Goal: Task Accomplishment & Management: Complete application form

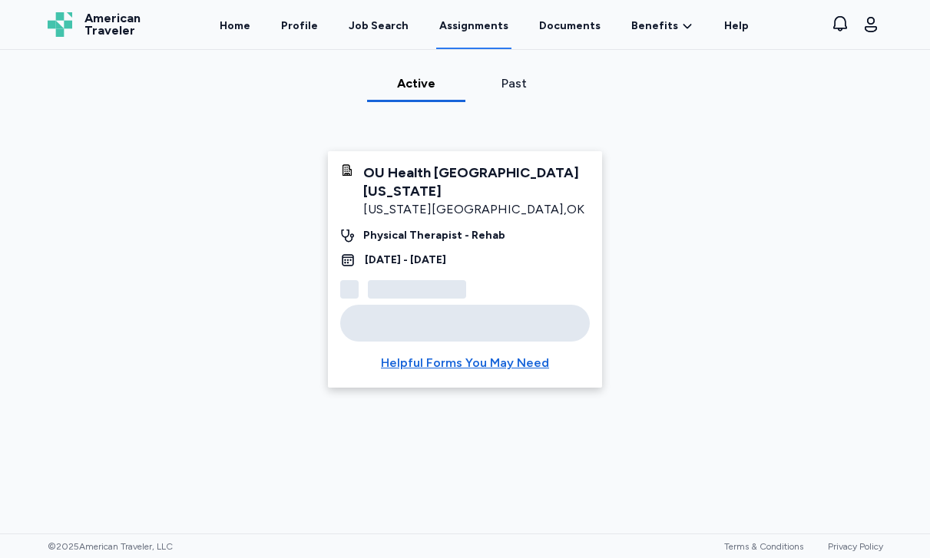
click at [467, 21] on link "Assignments" at bounding box center [473, 26] width 75 height 48
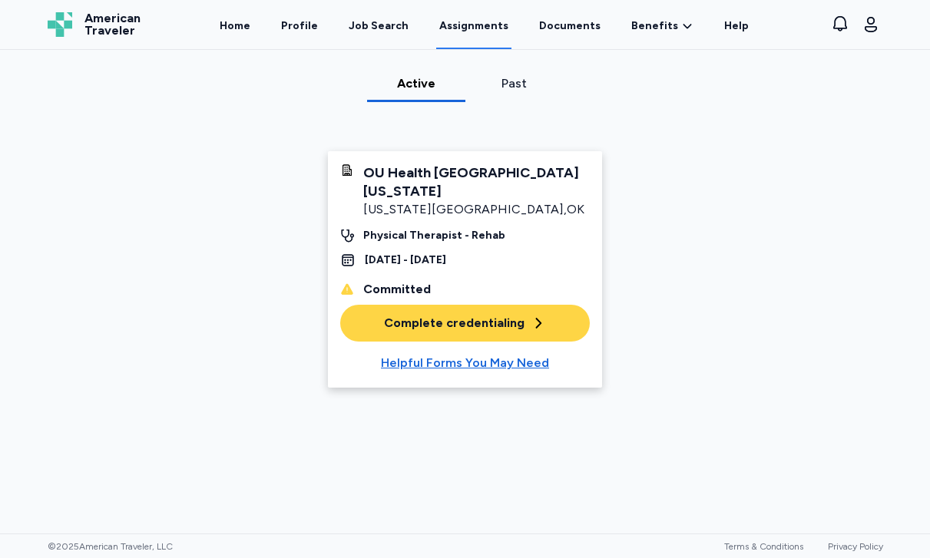
click at [486, 332] on div "Complete credentialing" at bounding box center [465, 323] width 162 height 18
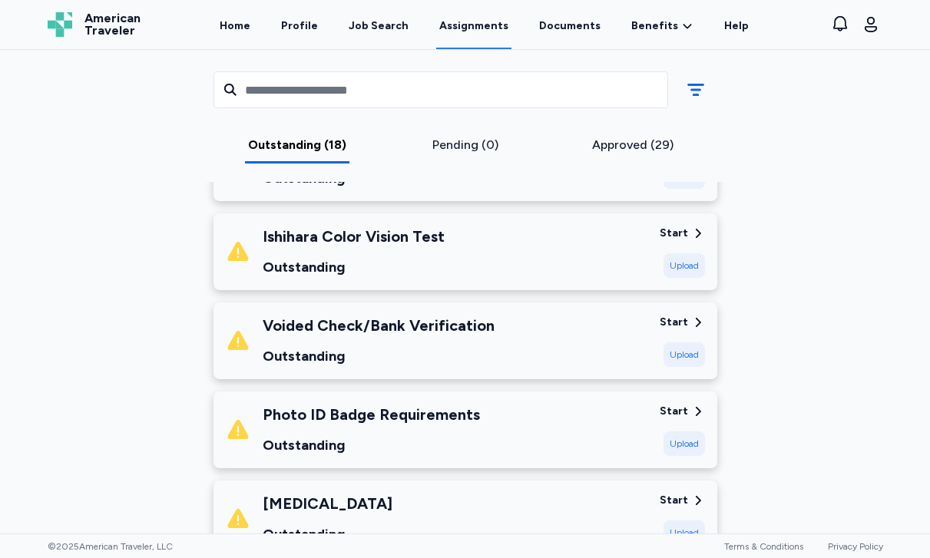
scroll to position [1189, 0]
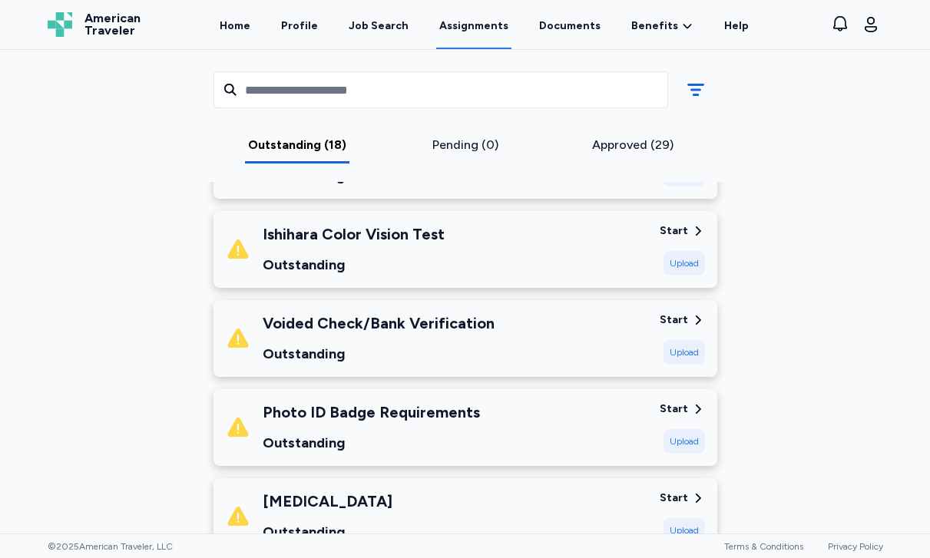
click at [574, 441] on div "Photo ID Badge Requirements Outstanding" at bounding box center [437, 428] width 422 height 52
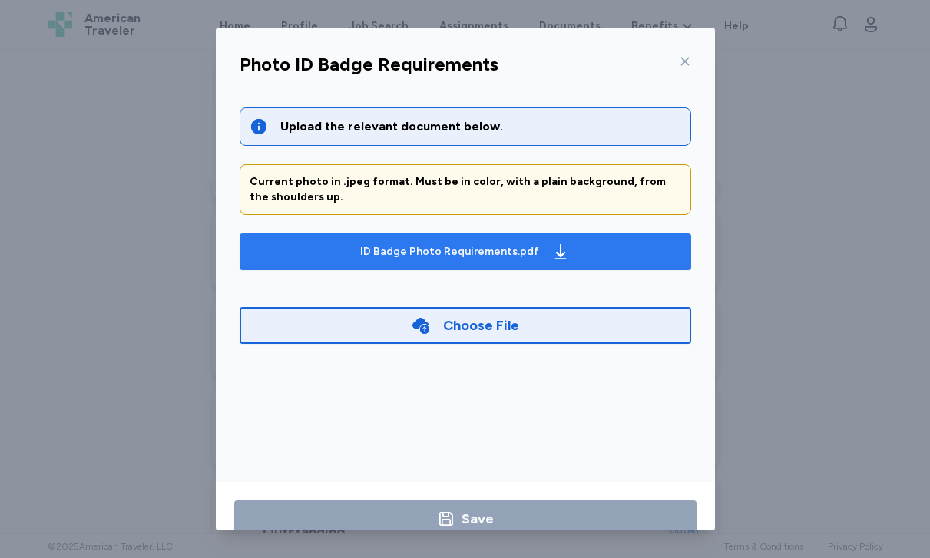
click at [485, 241] on div "ID Badge Photo Requirements.pdf" at bounding box center [465, 252] width 216 height 25
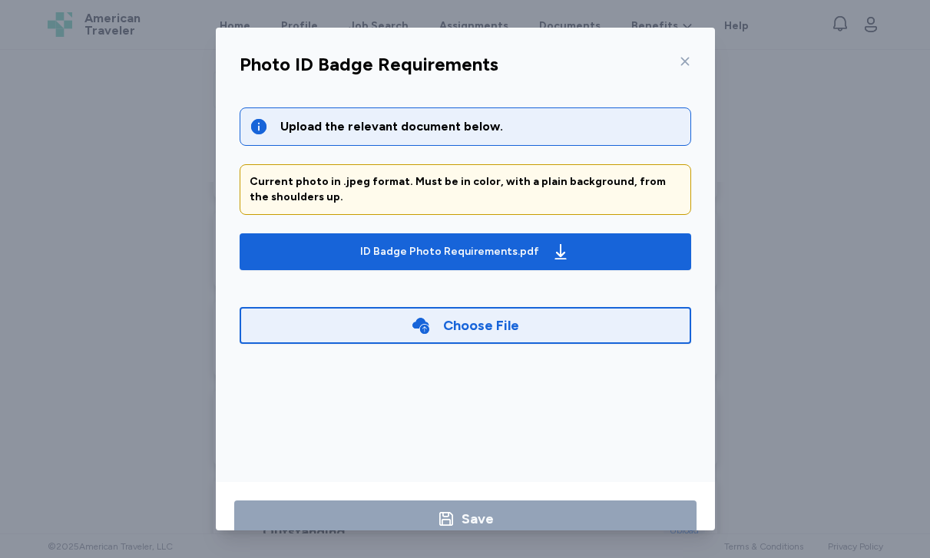
click at [371, 328] on div "Choose File" at bounding box center [466, 325] width 452 height 37
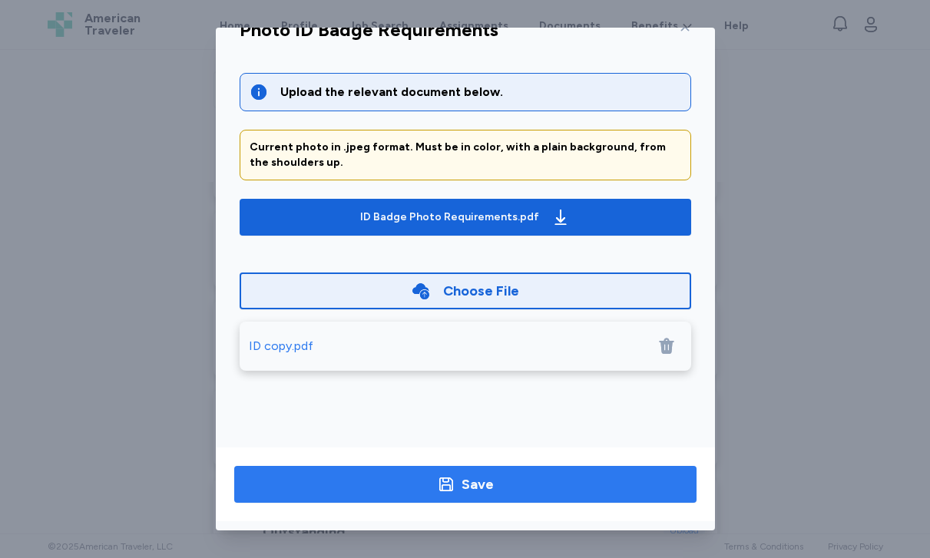
click at [472, 479] on div "Save" at bounding box center [478, 485] width 32 height 22
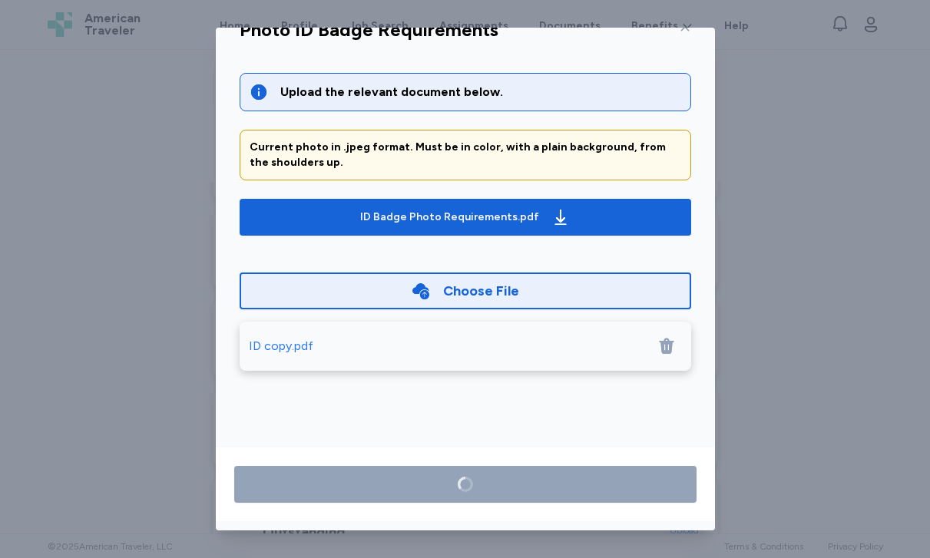
click at [668, 345] on icon at bounding box center [666, 347] width 15 height 16
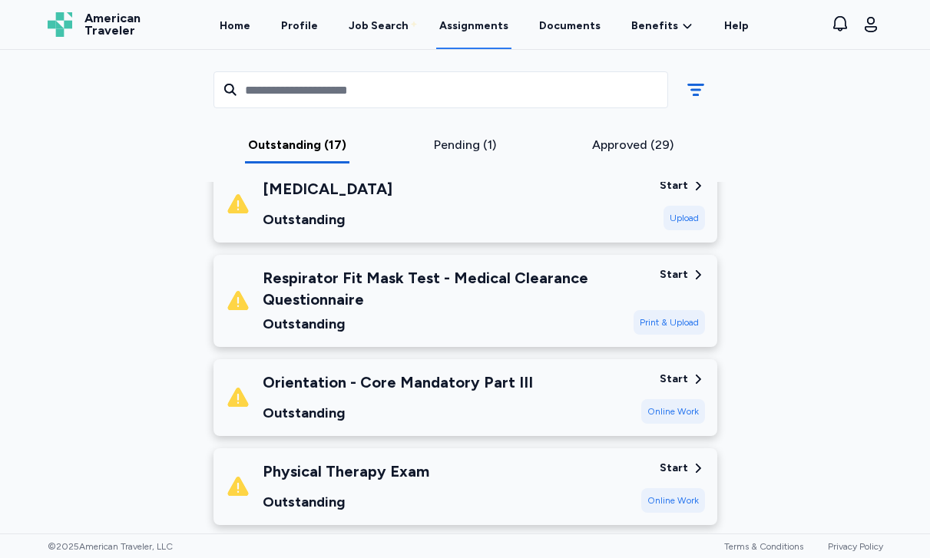
scroll to position [1712, 0]
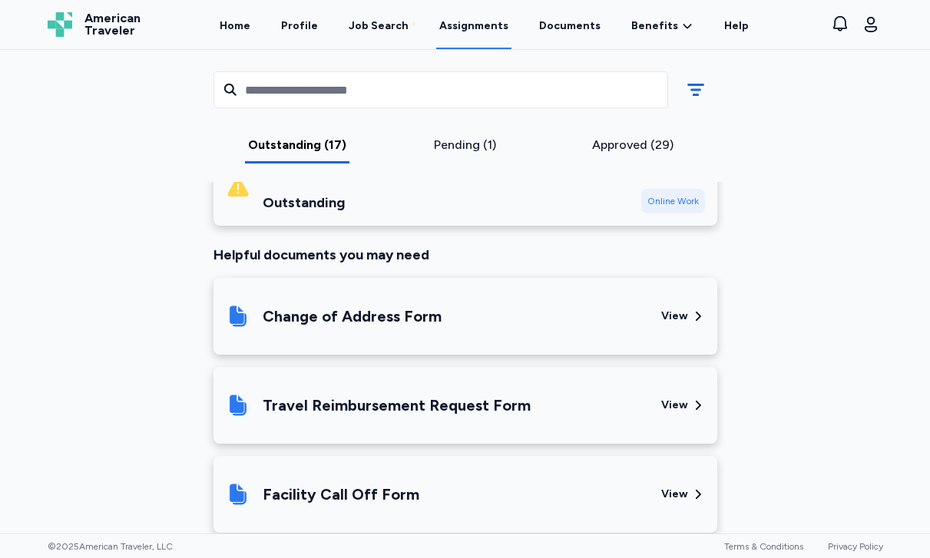
click at [453, 144] on div "Pending (1)" at bounding box center [465, 145] width 156 height 18
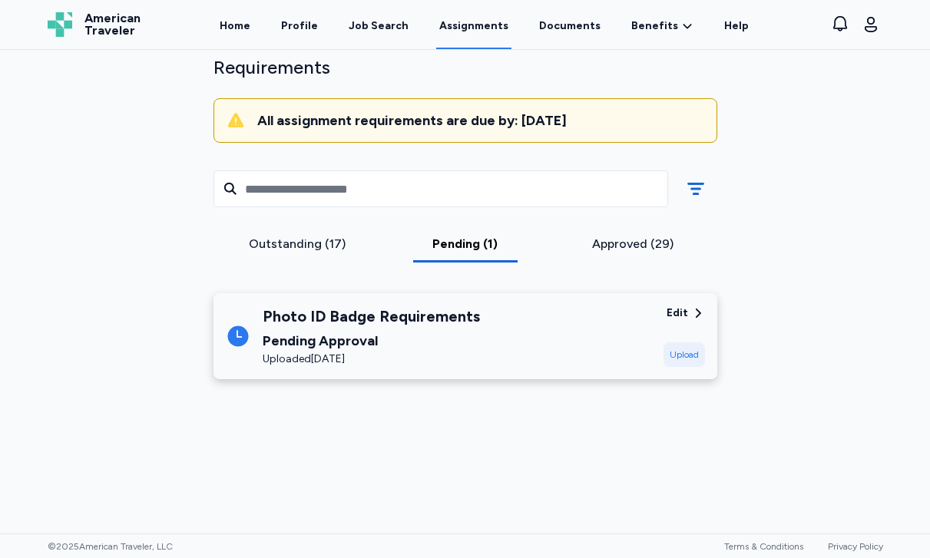
click at [682, 309] on div "Edit" at bounding box center [678, 313] width 22 height 15
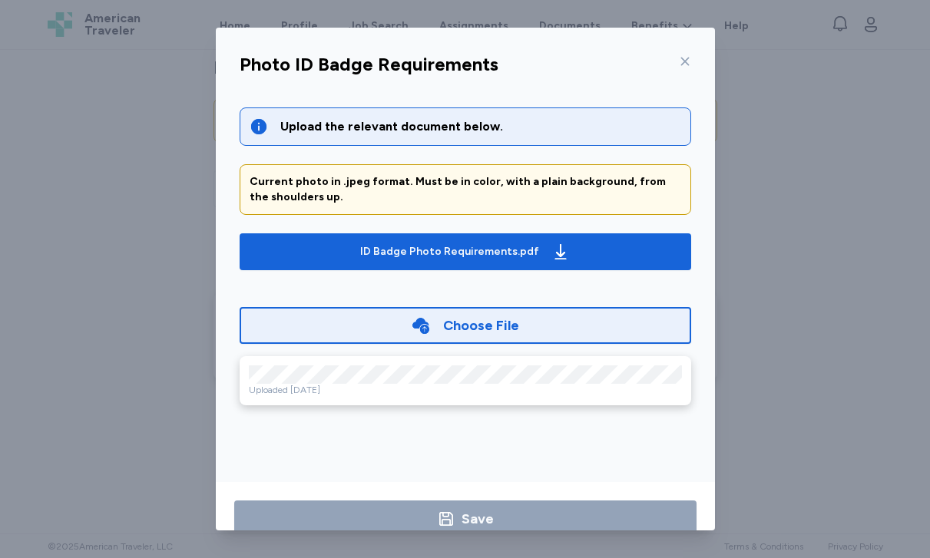
click at [482, 333] on div "Choose File" at bounding box center [481, 326] width 76 height 22
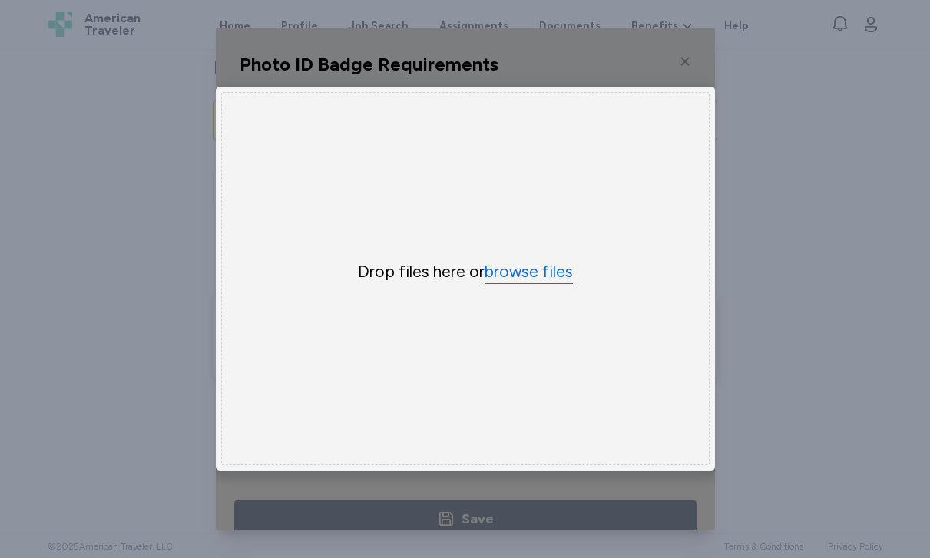
click at [513, 280] on button "browse files" at bounding box center [529, 272] width 88 height 22
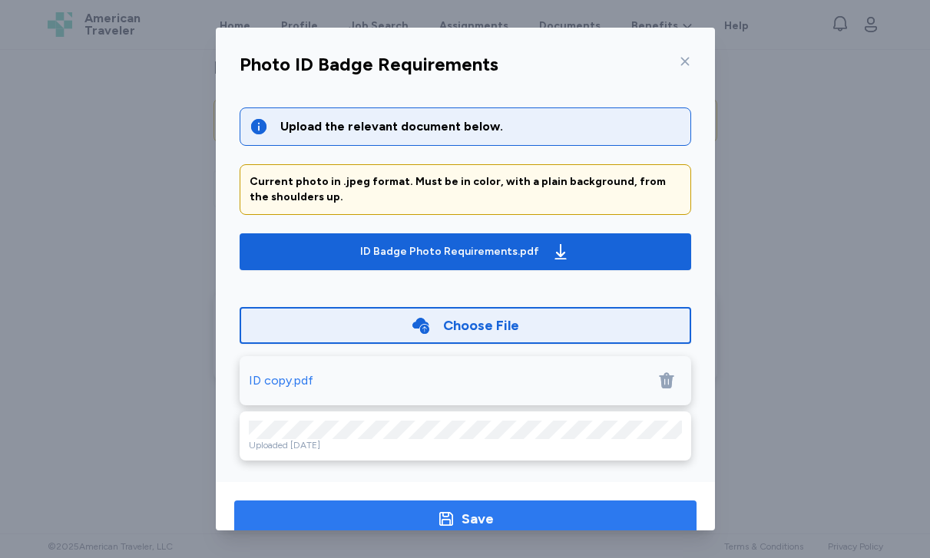
click at [467, 515] on div "Save" at bounding box center [478, 519] width 32 height 22
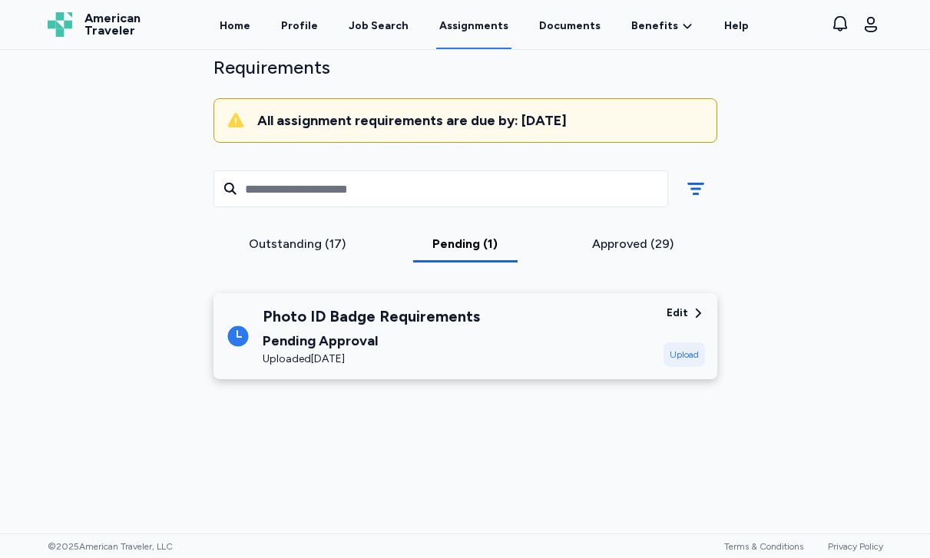
click at [323, 241] on div "Outstanding (17)" at bounding box center [298, 244] width 156 height 18
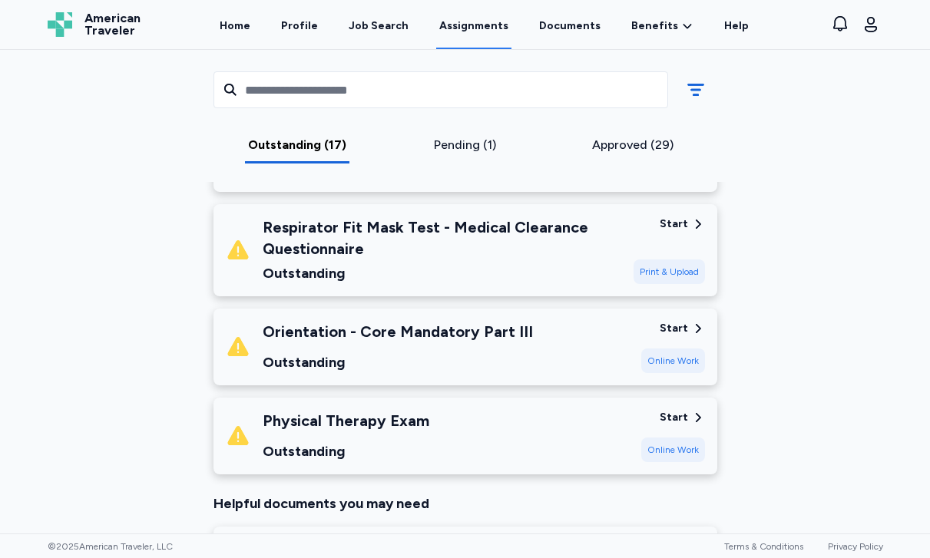
scroll to position [1467, 0]
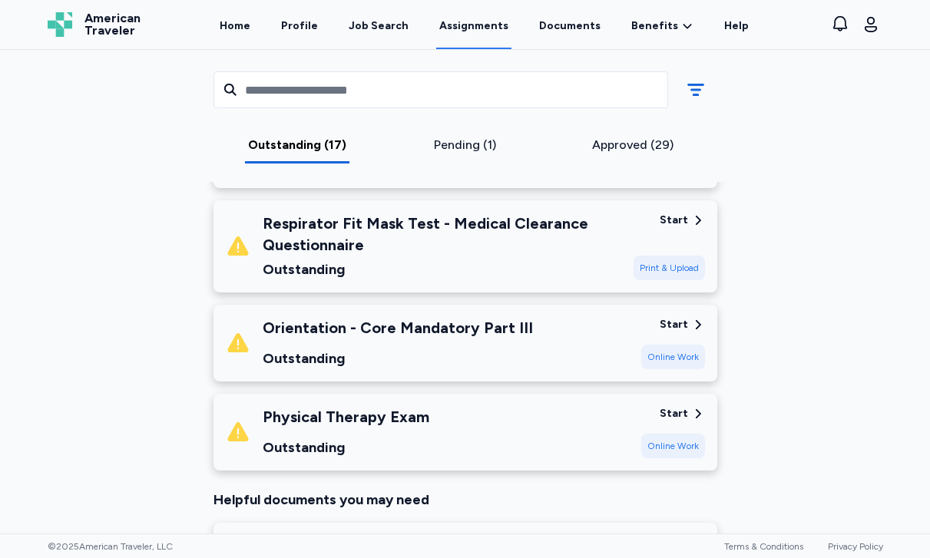
click at [689, 426] on div "Start Online Work" at bounding box center [673, 432] width 64 height 52
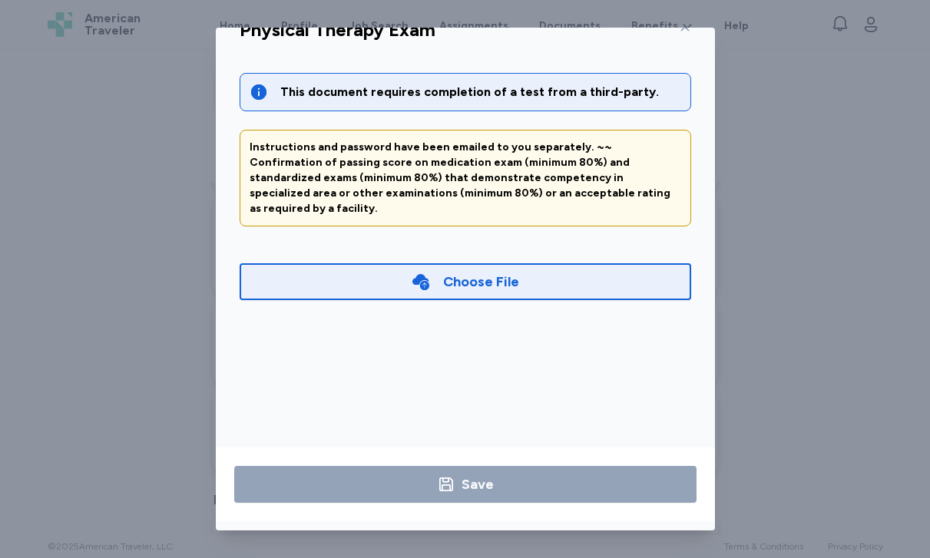
scroll to position [0, 0]
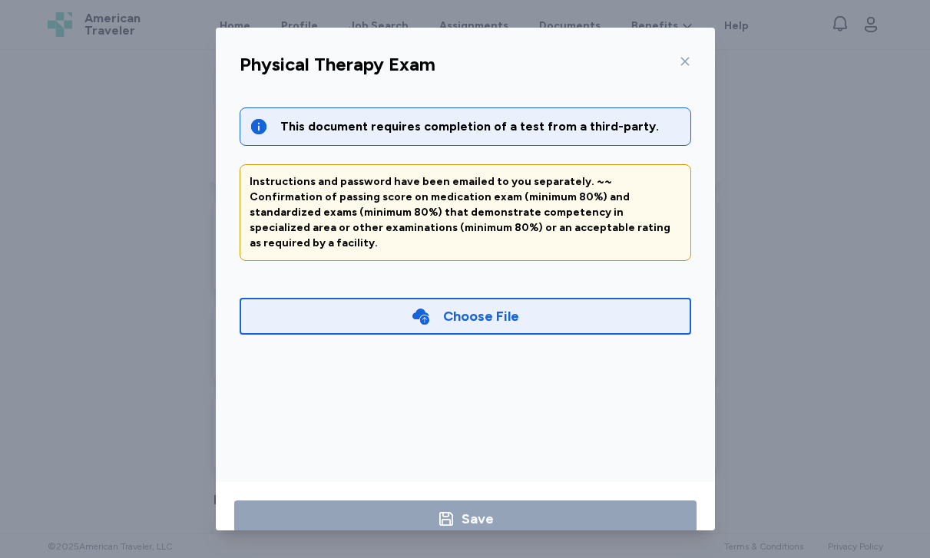
click at [686, 58] on icon at bounding box center [685, 61] width 12 height 12
